Goal: Information Seeking & Learning: Learn about a topic

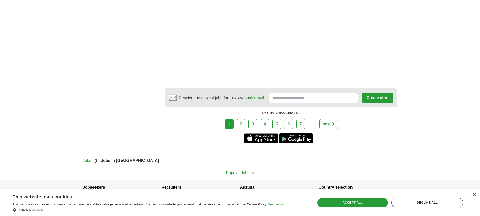
scroll to position [908, 0]
click at [241, 120] on link "2" at bounding box center [241, 124] width 9 height 11
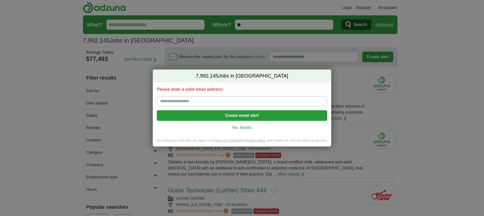
click at [242, 127] on link "No, thanks" at bounding box center [242, 128] width 162 height 6
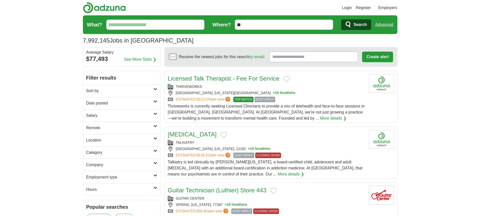
click at [114, 24] on input "What?" at bounding box center [155, 25] width 98 height 10
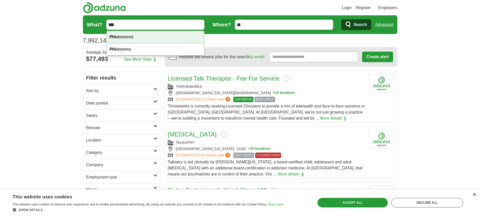
click at [125, 39] on div "Phl ebotomist" at bounding box center [156, 37] width 98 height 12
type input "**********"
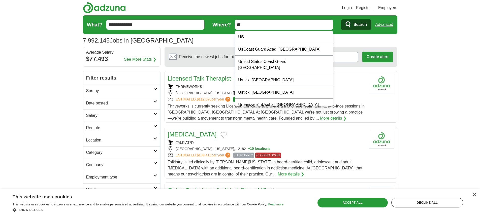
drag, startPoint x: 247, startPoint y: 23, endPoint x: 234, endPoint y: 25, distance: 12.9
click at [234, 25] on form "**********" at bounding box center [240, 24] width 315 height 19
click at [343, 136] on div "Psychiatrist" at bounding box center [266, 134] width 197 height 9
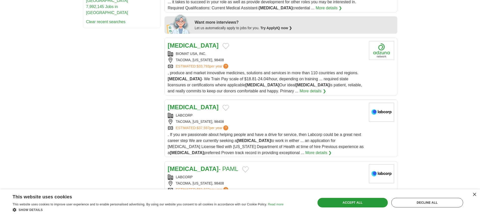
scroll to position [227, 0]
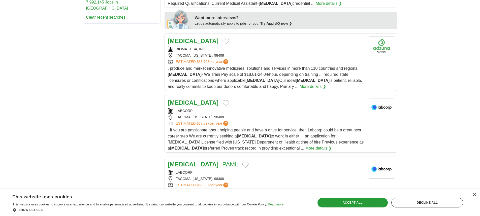
click at [189, 99] on strong "[MEDICAL_DATA]" at bounding box center [193, 102] width 51 height 7
